Goal: Task Accomplishment & Management: Manage account settings

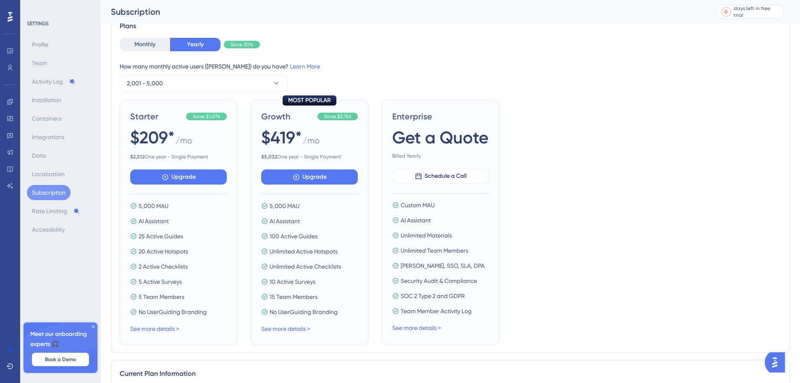
scroll to position [57, 0]
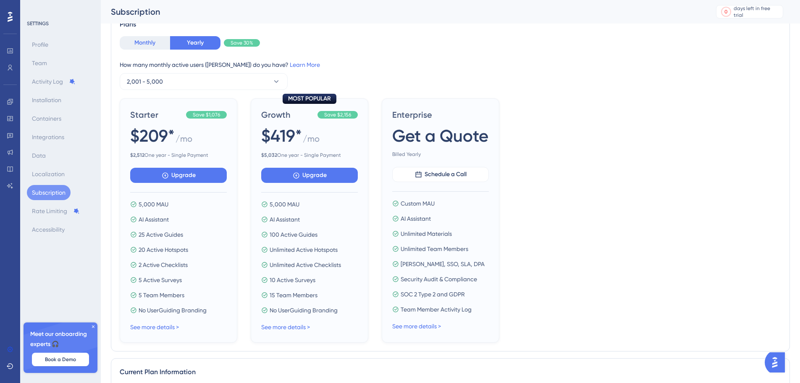
click at [144, 45] on button "Monthly" at bounding box center [145, 42] width 50 height 13
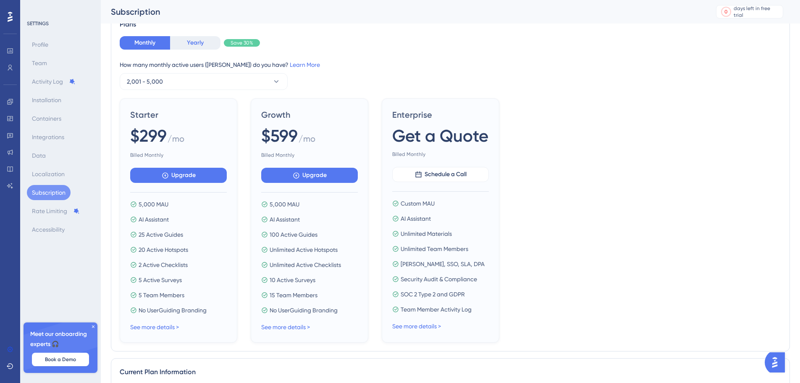
click at [189, 42] on button "Yearly" at bounding box center [195, 42] width 50 height 13
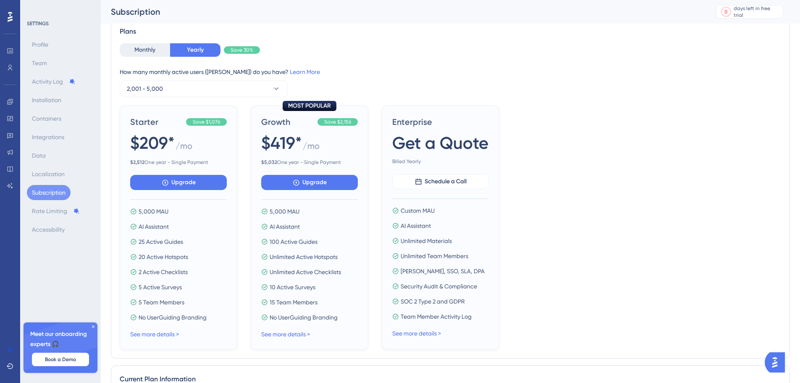
scroll to position [40, 0]
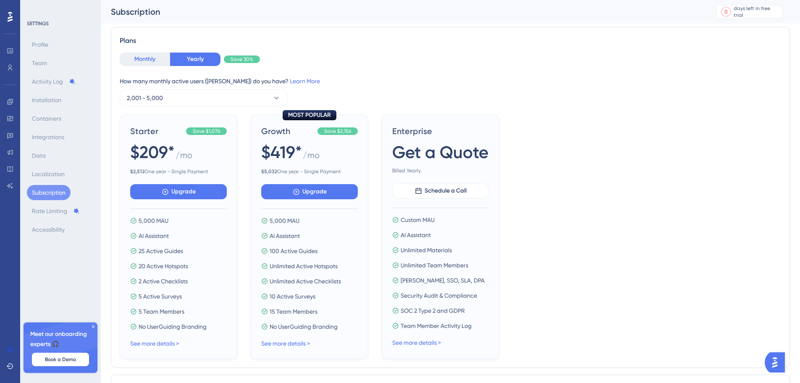
click at [151, 60] on button "Monthly" at bounding box center [145, 59] width 50 height 13
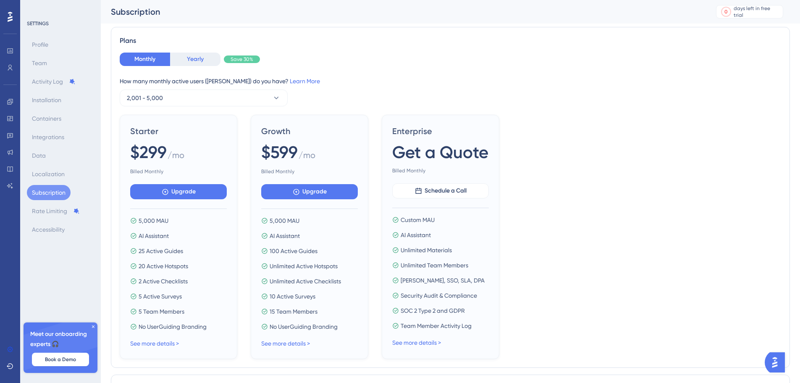
click at [205, 59] on button "Yearly" at bounding box center [195, 59] width 50 height 13
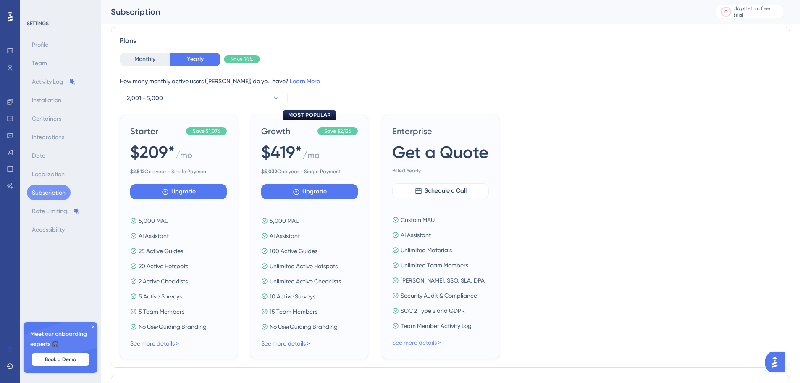
click at [424, 340] on link "See more details >" at bounding box center [416, 342] width 49 height 7
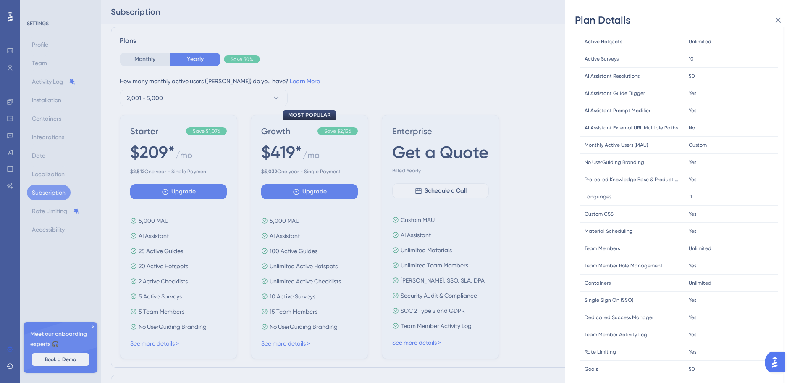
scroll to position [126, 0]
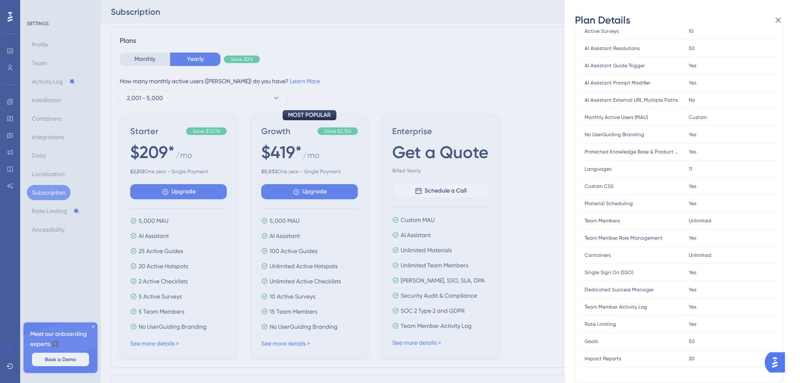
click at [477, 66] on div "Plan Details Plan Type: Enterprise Plan FEATURE LIMIT Active Guides Active Guid…" at bounding box center [400, 191] width 800 height 383
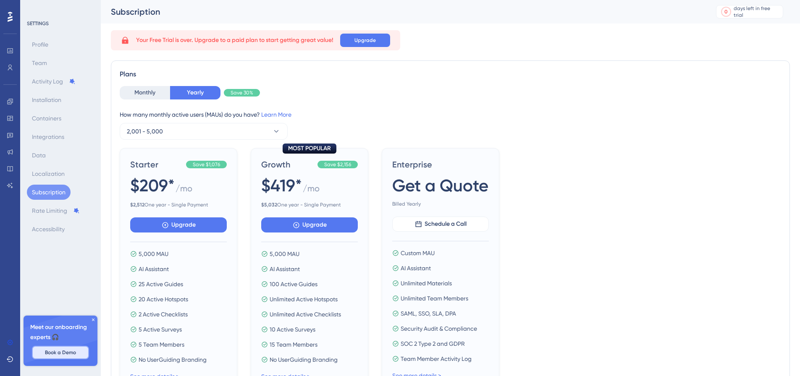
click at [69, 356] on button "Book a Demo" at bounding box center [60, 352] width 57 height 13
